Goal: Transaction & Acquisition: Purchase product/service

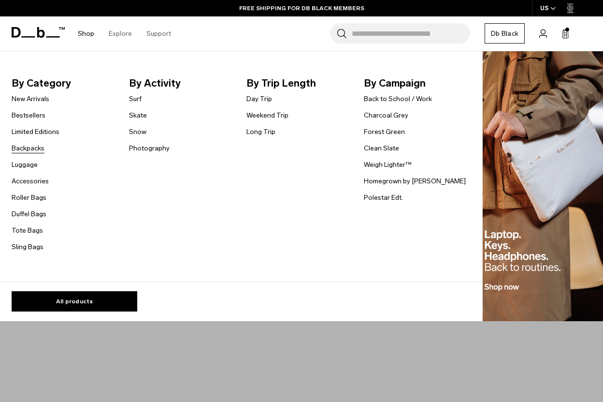
click at [34, 148] on link "Backpacks" at bounding box center [28, 148] width 33 height 10
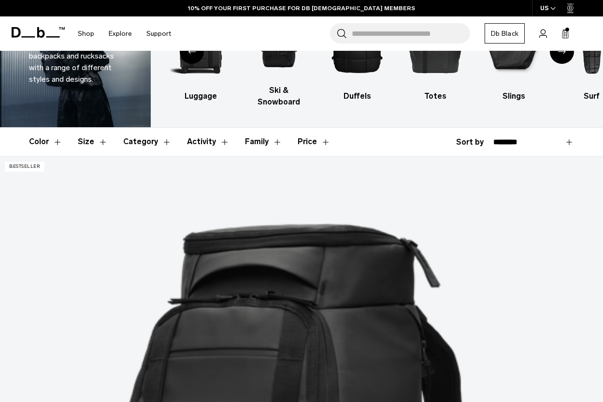
scroll to position [126, 0]
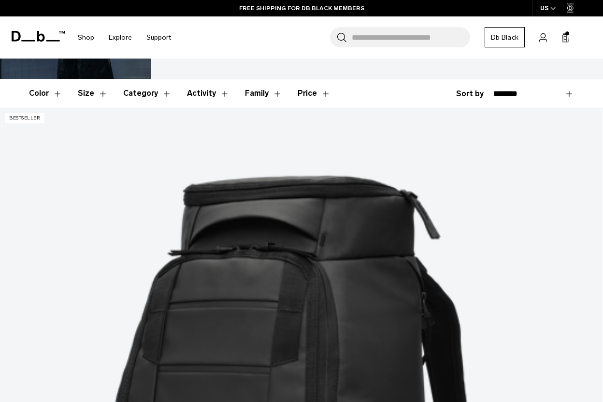
click at [86, 82] on button "Size" at bounding box center [93, 93] width 30 height 28
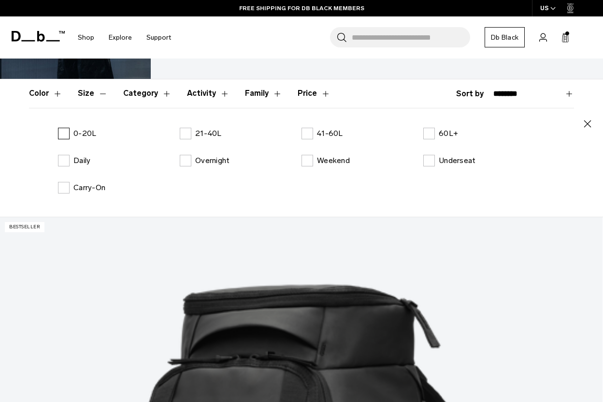
click at [63, 128] on label "0-20L" at bounding box center [77, 134] width 38 height 12
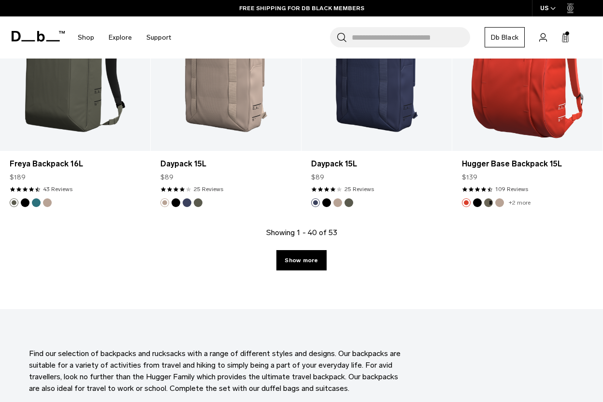
scroll to position [2673, 0]
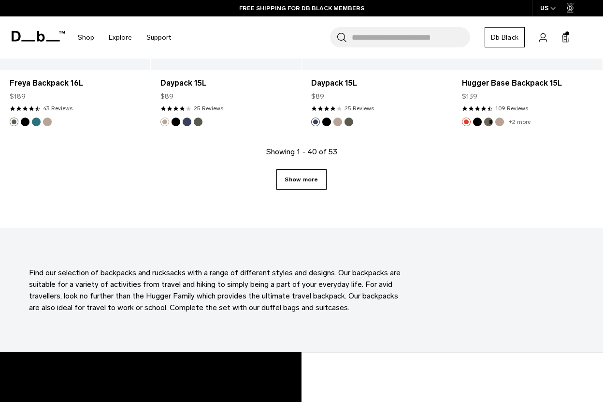
click at [303, 169] on link "Show more" at bounding box center [302, 179] width 50 height 20
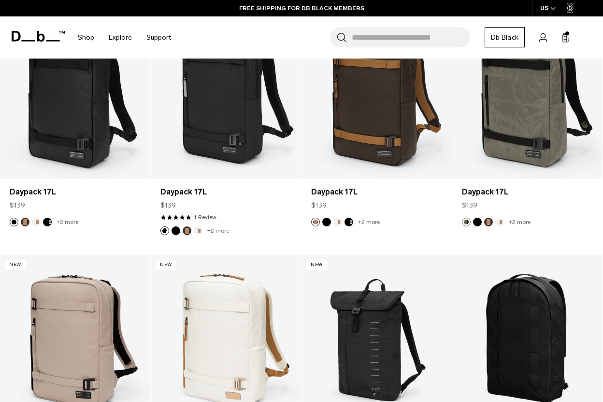
scroll to position [2594, 0]
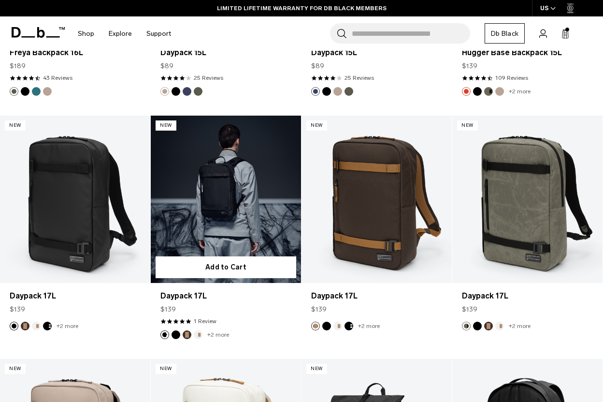
click at [180, 184] on link "Daypack 17L" at bounding box center [226, 199] width 150 height 167
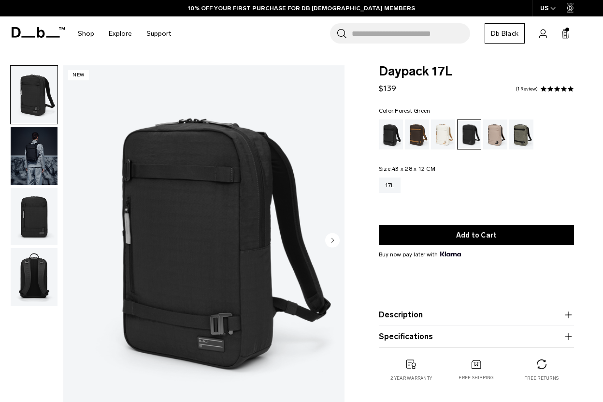
click at [521, 137] on div "Forest Green" at bounding box center [522, 134] width 25 height 30
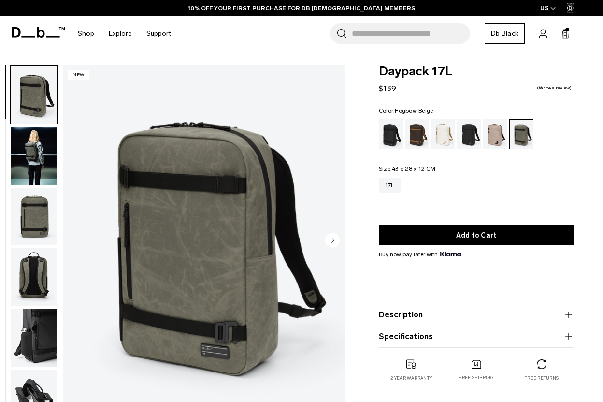
click at [497, 143] on div "Fogbow Beige" at bounding box center [495, 134] width 25 height 30
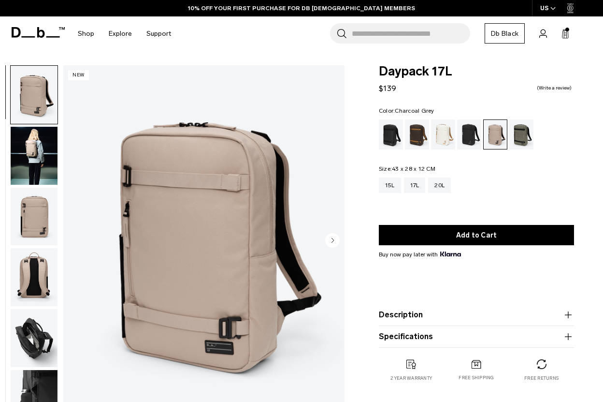
click at [479, 143] on div "Charcoal Grey" at bounding box center [469, 134] width 25 height 30
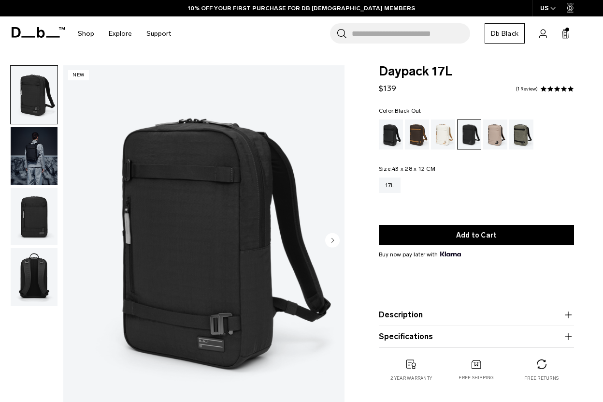
click at [391, 133] on div "Black Out" at bounding box center [391, 134] width 25 height 30
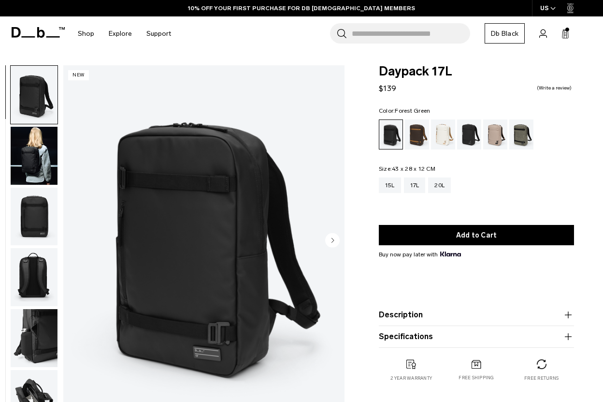
click at [519, 132] on div "Forest Green" at bounding box center [522, 134] width 25 height 30
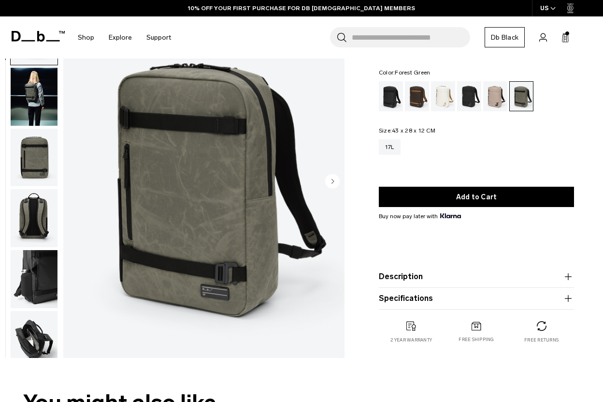
scroll to position [62, 0]
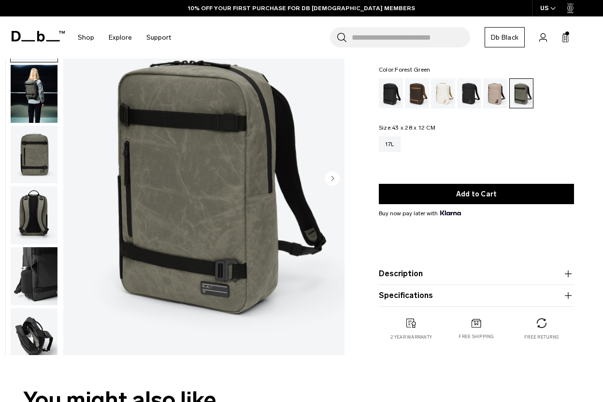
click at [37, 288] on img "button" at bounding box center [34, 276] width 47 height 58
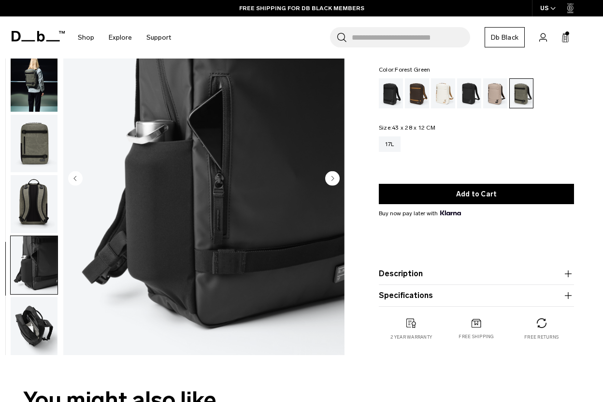
click at [35, 158] on img "button" at bounding box center [34, 144] width 47 height 58
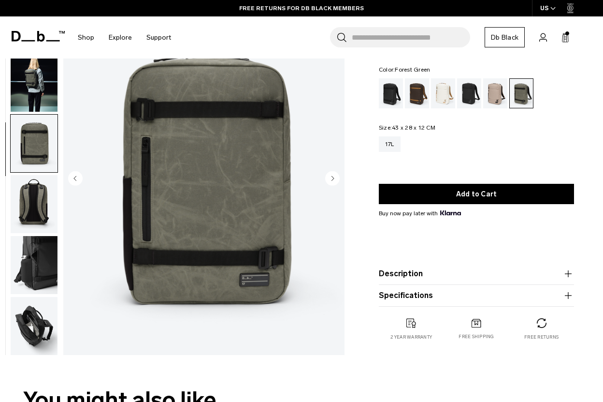
click at [45, 252] on img "button" at bounding box center [34, 265] width 47 height 58
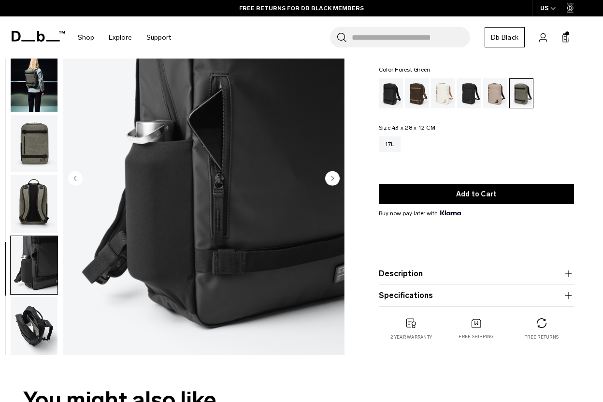
scroll to position [102, 0]
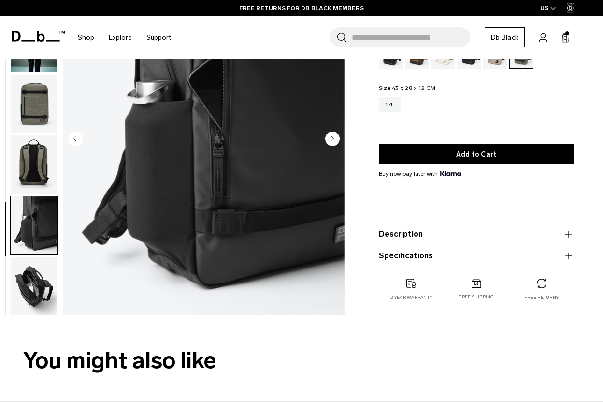
click at [38, 297] on img "button" at bounding box center [34, 286] width 47 height 58
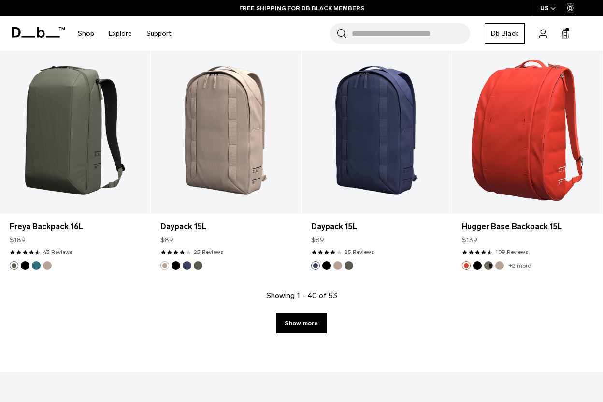
scroll to position [2408, 0]
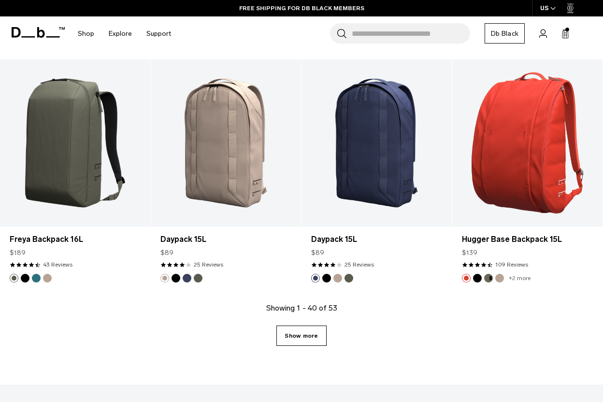
click at [299, 327] on link "Show more" at bounding box center [302, 335] width 50 height 20
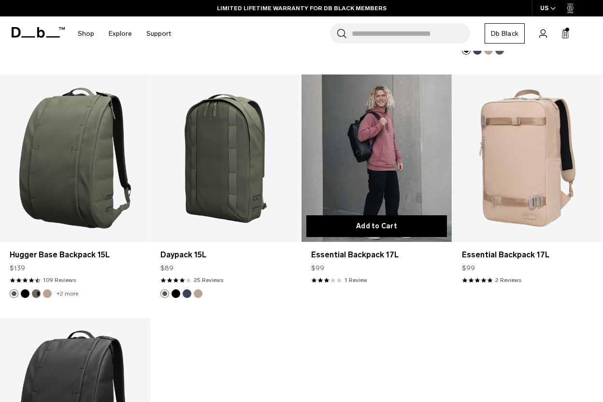
scroll to position [3120, 0]
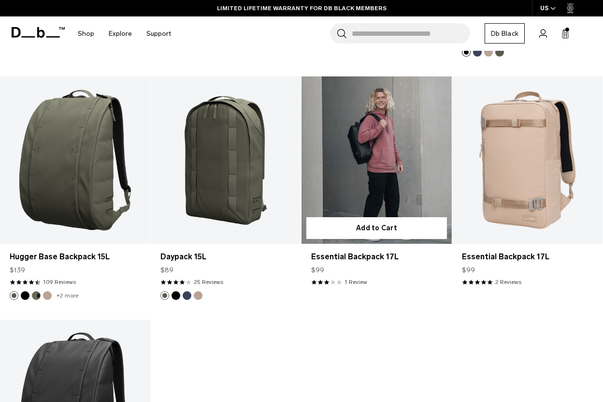
click at [361, 190] on link "Essential Backpack 17L" at bounding box center [377, 159] width 150 height 167
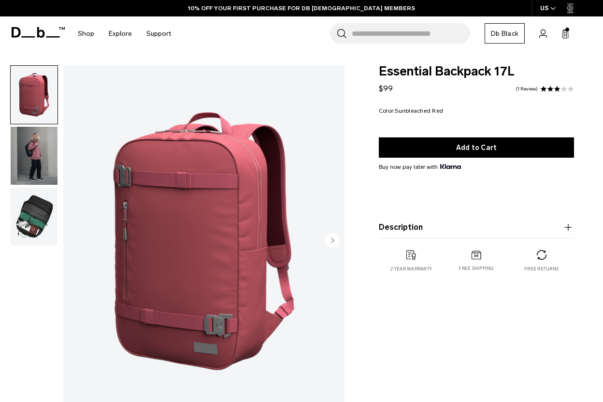
click at [57, 227] on img "button" at bounding box center [34, 217] width 47 height 58
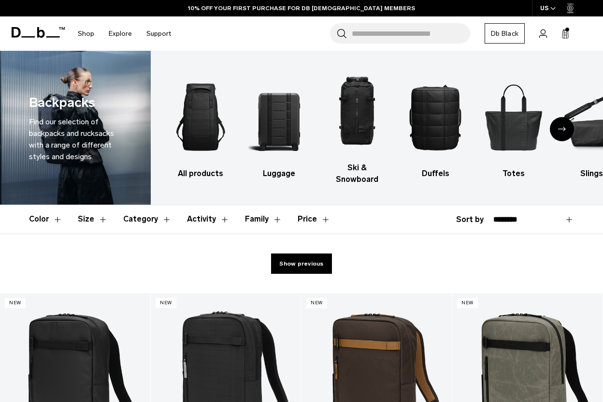
click at [93, 211] on button "Size" at bounding box center [93, 219] width 30 height 28
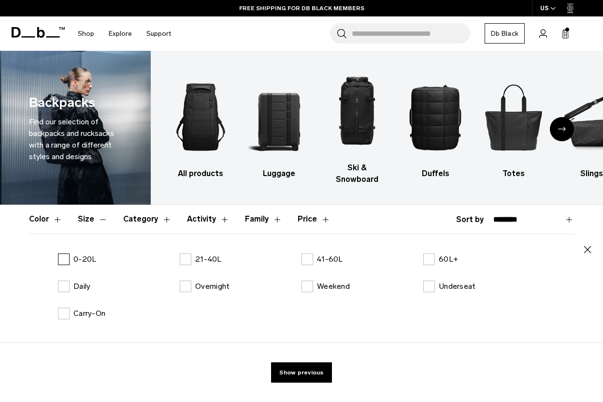
click at [68, 253] on label "0-20L" at bounding box center [77, 259] width 38 height 12
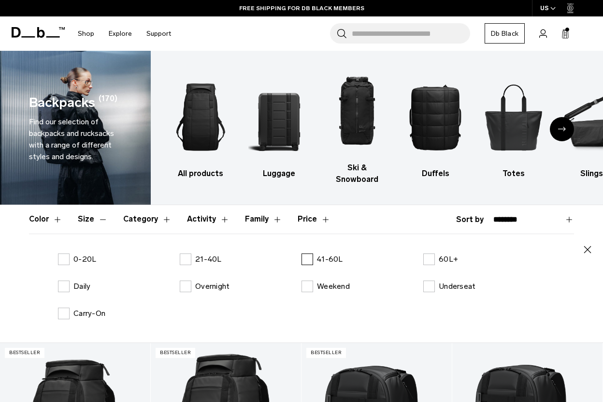
click at [306, 253] on label "41-60L" at bounding box center [323, 259] width 42 height 12
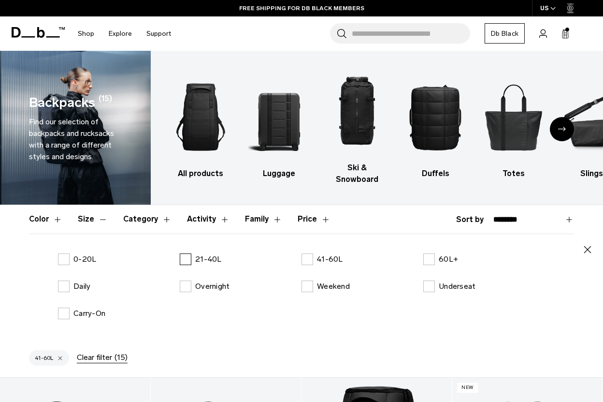
click at [190, 253] on label "21-40L" at bounding box center [201, 259] width 42 height 12
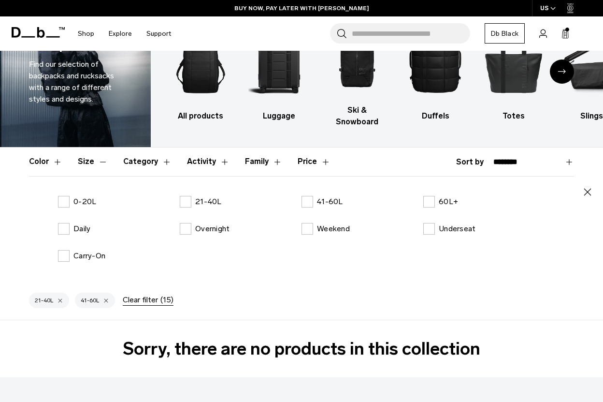
scroll to position [40, 0]
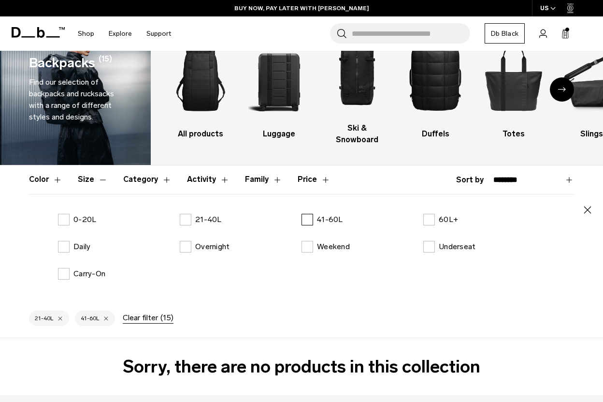
click at [306, 214] on label "41-60L" at bounding box center [323, 220] width 42 height 12
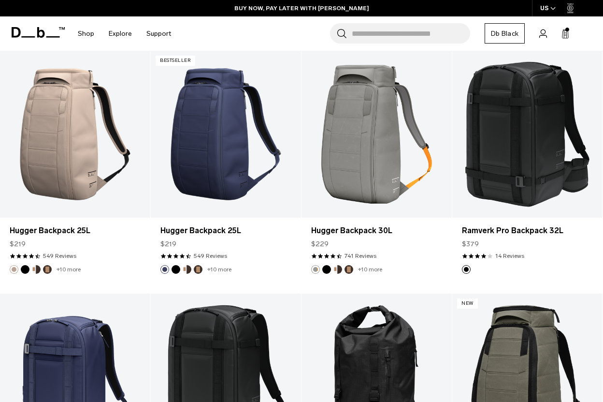
scroll to position [809, 0]
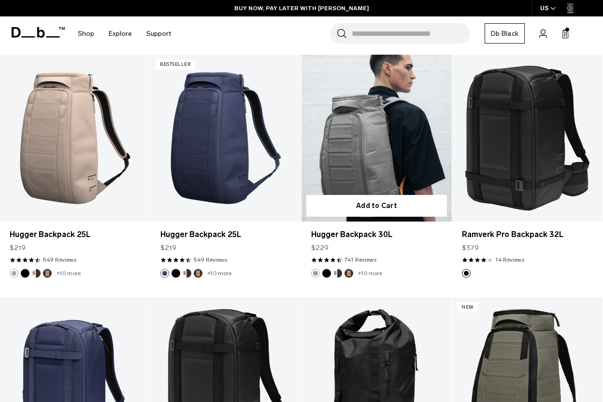
click at [382, 131] on link "Hugger Backpack 30L" at bounding box center [377, 138] width 150 height 167
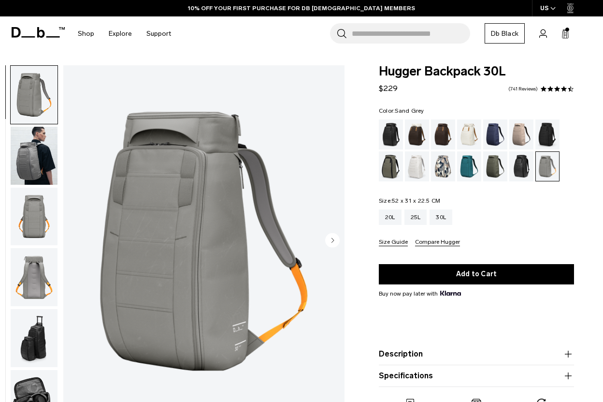
click at [30, 177] on img "button" at bounding box center [34, 156] width 47 height 58
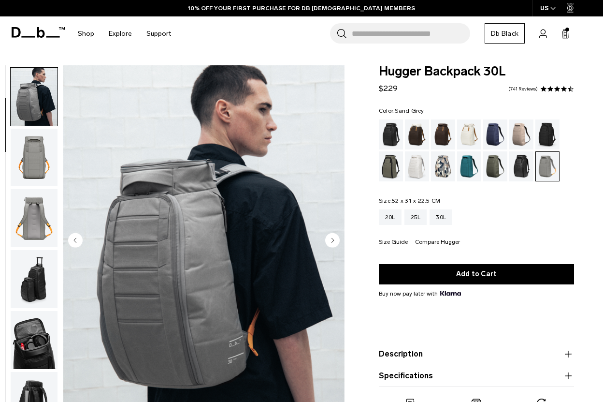
scroll to position [61, 0]
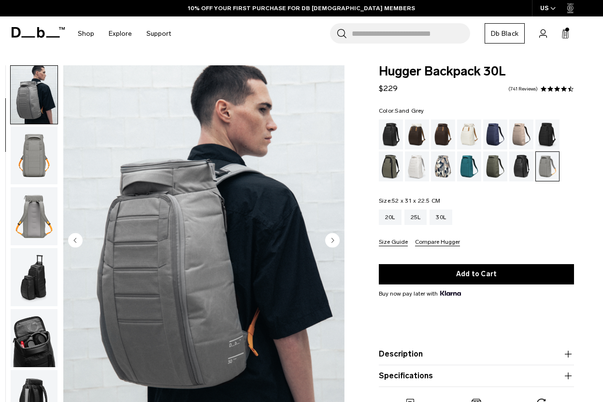
click at [171, 279] on img "2 / 10" at bounding box center [203, 241] width 281 height 352
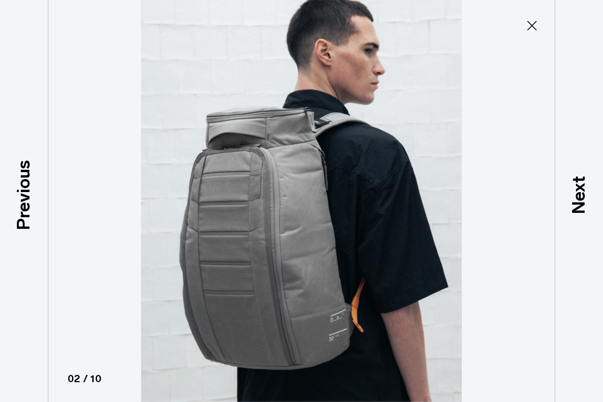
click at [531, 26] on icon at bounding box center [532, 26] width 10 height 10
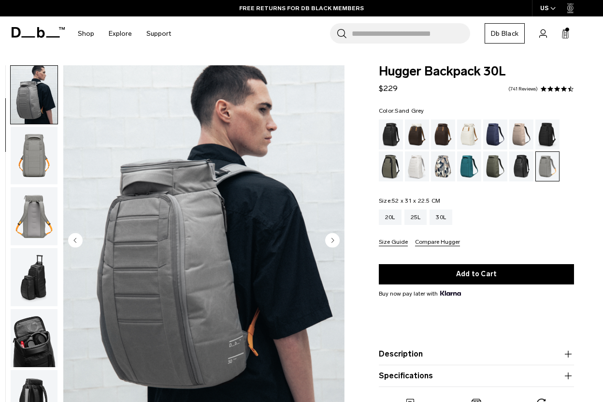
click at [331, 240] on circle "Next slide" at bounding box center [332, 240] width 15 height 15
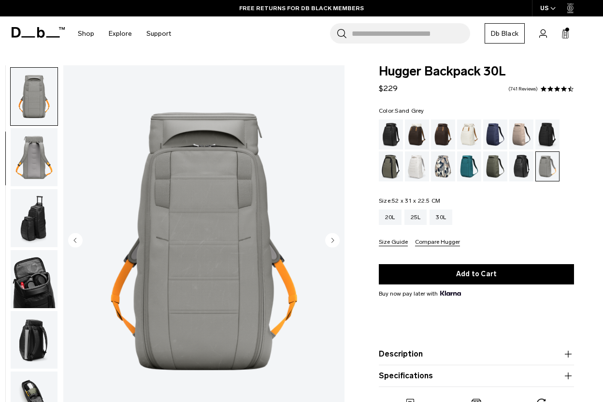
scroll to position [122, 0]
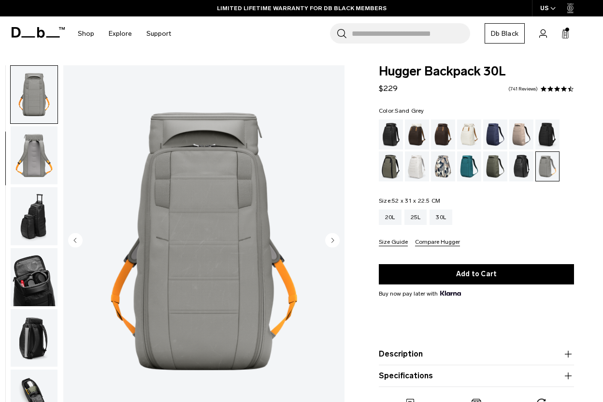
click at [331, 240] on circle "Next slide" at bounding box center [332, 240] width 15 height 15
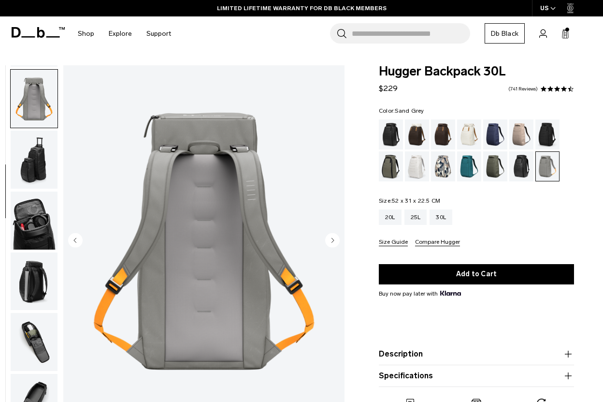
scroll to position [182, 0]
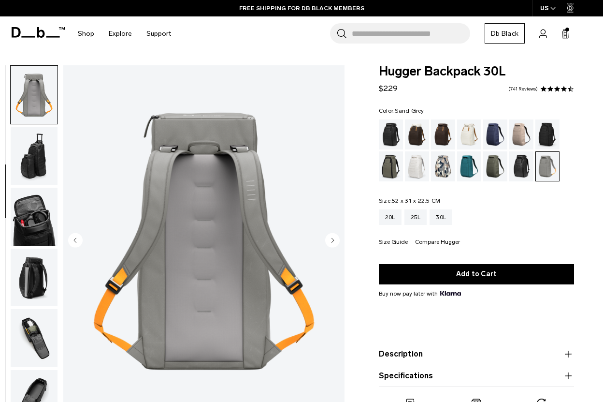
click at [35, 282] on img "button" at bounding box center [34, 278] width 47 height 58
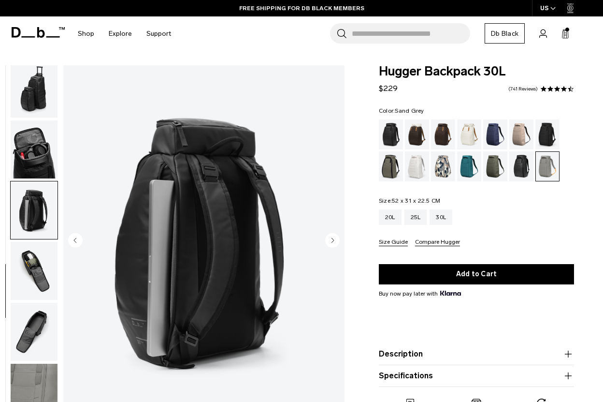
scroll to position [255, 0]
